Goal: Entertainment & Leisure: Consume media (video, audio)

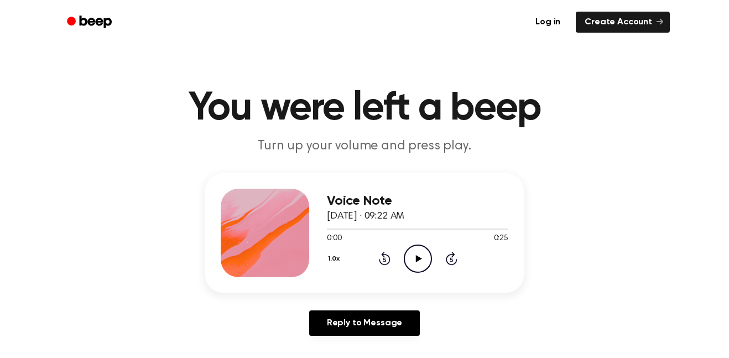
click at [349, 251] on circle at bounding box center [417, 258] width 27 height 27
click at [419, 261] on icon "Play Audio" at bounding box center [418, 258] width 28 height 28
click at [419, 266] on icon "Play Audio" at bounding box center [418, 258] width 28 height 28
click at [410, 250] on icon "Play Audio" at bounding box center [418, 258] width 28 height 28
click at [334, 259] on button "1.0x" at bounding box center [335, 258] width 17 height 19
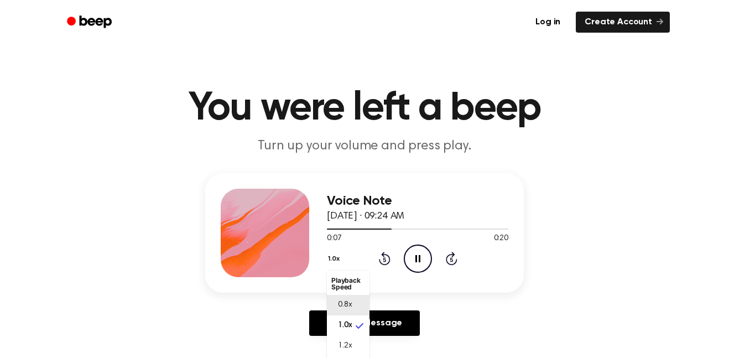
click at [343, 307] on span "0.8x" at bounding box center [345, 305] width 14 height 12
click at [339, 257] on button "0.8x" at bounding box center [336, 258] width 19 height 19
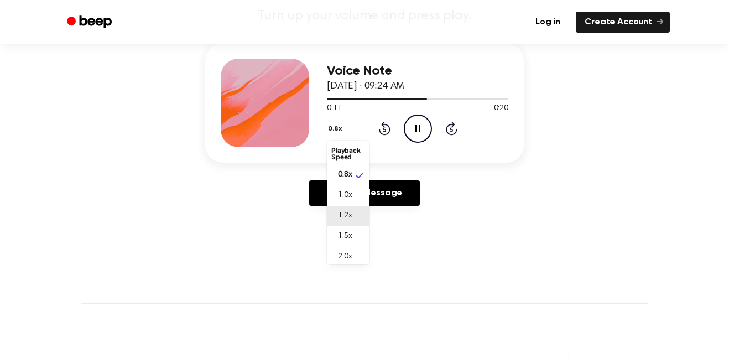
scroll to position [134, 0]
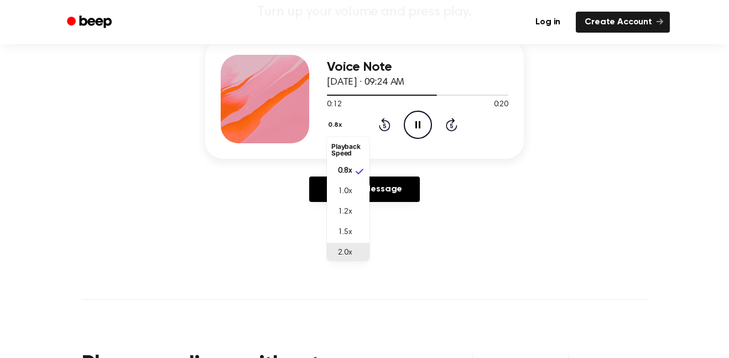
click at [348, 250] on span "2.0x" at bounding box center [345, 253] width 14 height 12
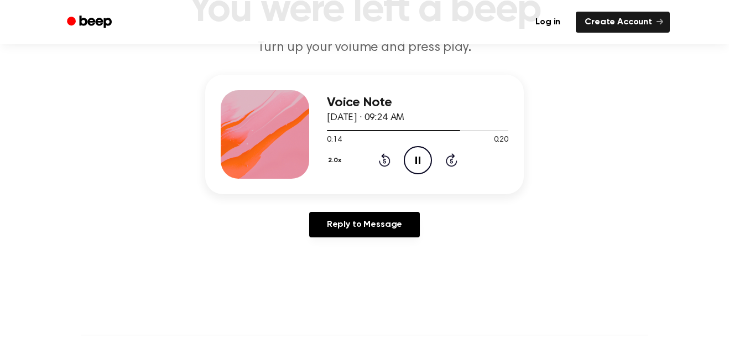
scroll to position [95, 0]
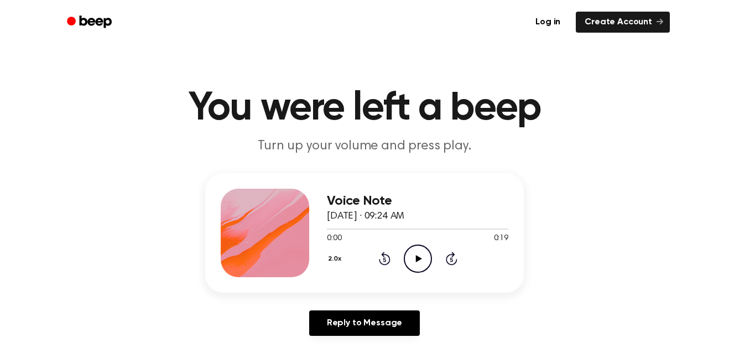
click at [421, 257] on icon "Play Audio" at bounding box center [418, 258] width 28 height 28
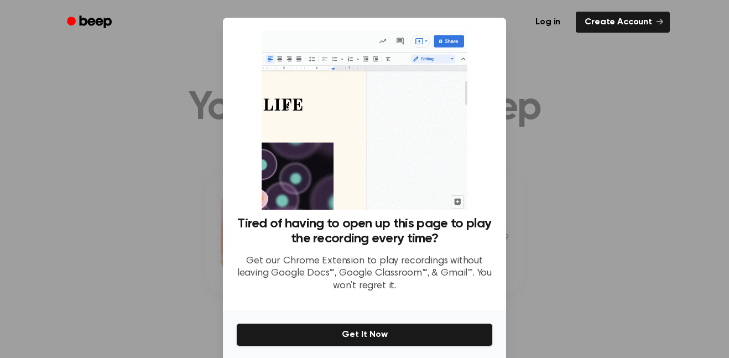
scroll to position [3, 0]
click at [162, 303] on div at bounding box center [364, 179] width 729 height 358
click at [150, 297] on div at bounding box center [364, 179] width 729 height 358
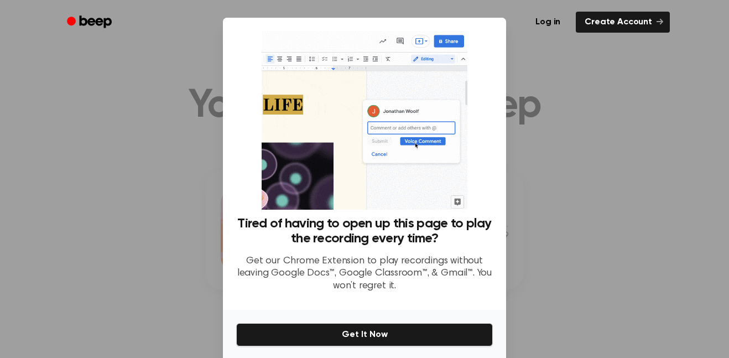
click at [154, 301] on div at bounding box center [364, 179] width 729 height 358
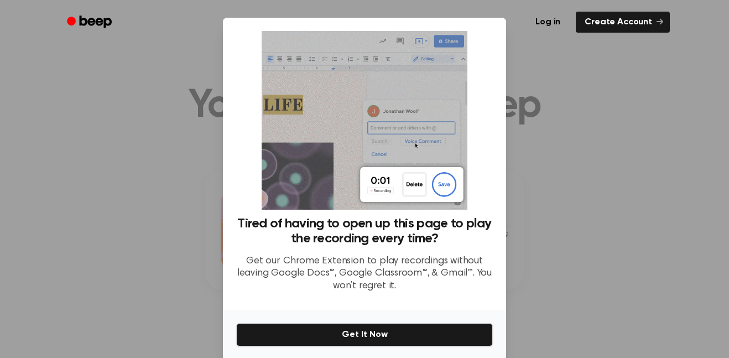
click at [154, 297] on div at bounding box center [364, 179] width 729 height 358
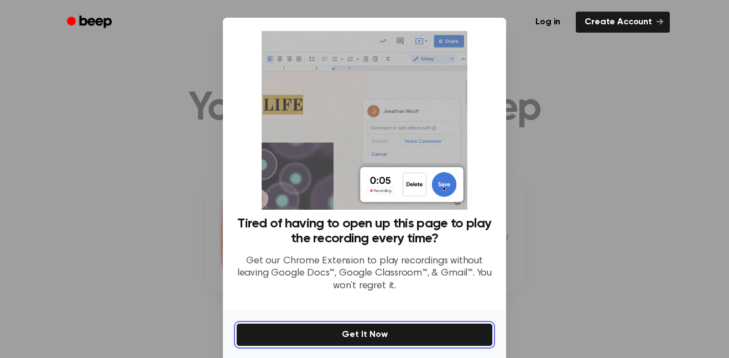
click at [238, 334] on button "Get It Now" at bounding box center [364, 334] width 257 height 23
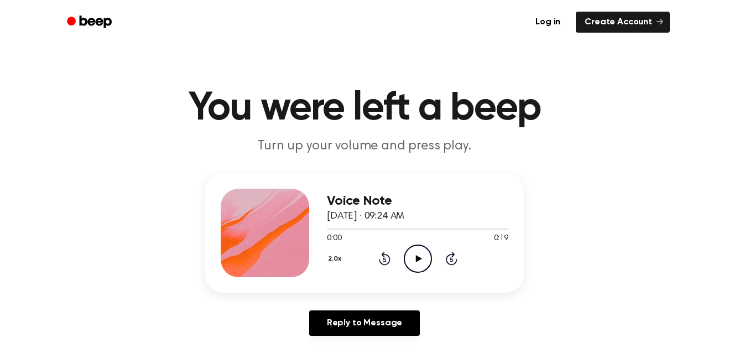
click at [384, 259] on icon at bounding box center [384, 260] width 3 height 4
click at [405, 259] on icon "Play Audio" at bounding box center [418, 258] width 28 height 28
click at [421, 250] on icon "Play Audio" at bounding box center [418, 258] width 28 height 28
click at [426, 258] on icon "Play Audio" at bounding box center [418, 258] width 28 height 28
click at [337, 259] on button "2.0x" at bounding box center [336, 258] width 19 height 19
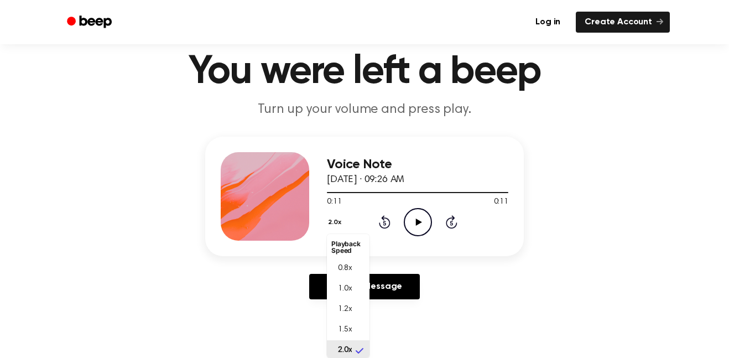
scroll to position [3, 0]
click at [358, 262] on li "0.8x" at bounding box center [348, 265] width 43 height 20
click at [390, 222] on icon at bounding box center [385, 221] width 12 height 13
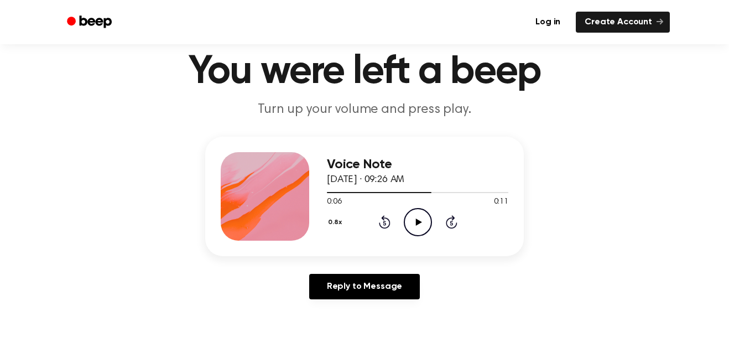
click at [424, 220] on icon "Play Audio" at bounding box center [418, 222] width 28 height 28
click at [385, 214] on icon "Rewind 5 seconds" at bounding box center [384, 221] width 12 height 14
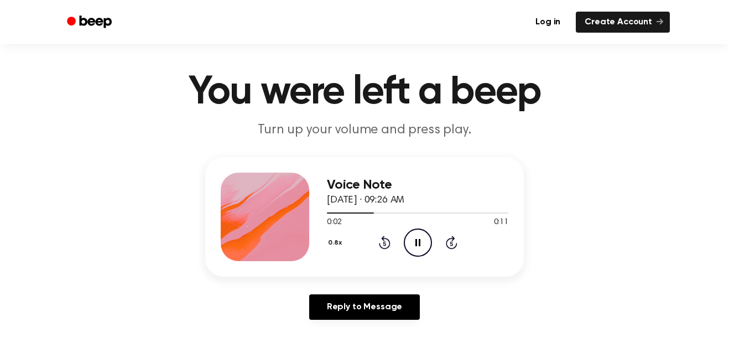
scroll to position [12, 0]
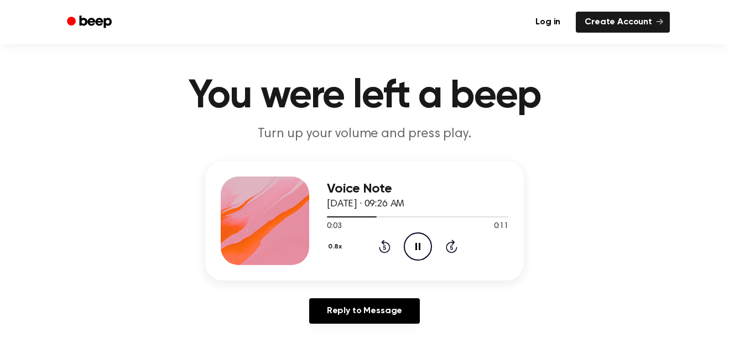
click at [384, 247] on icon at bounding box center [384, 247] width 3 height 4
click at [389, 244] on icon at bounding box center [385, 245] width 12 height 13
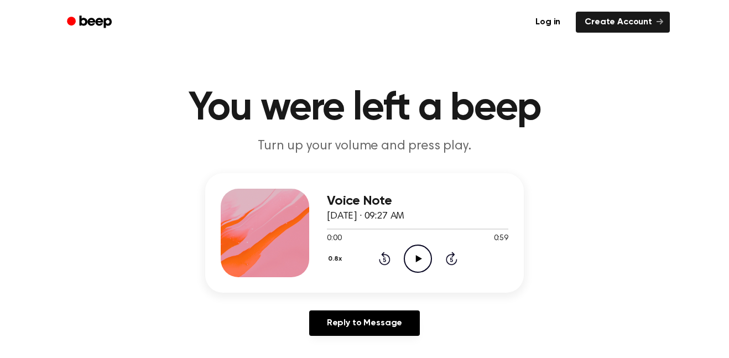
click at [421, 273] on div "Voice Note [DATE] · 09:27 AM 0:00 0:59 Your browser does not support the [objec…" at bounding box center [417, 233] width 181 height 88
click at [419, 264] on icon "Play Audio" at bounding box center [418, 258] width 28 height 28
click at [416, 250] on icon "Play Audio" at bounding box center [418, 258] width 28 height 28
